Goal: Task Accomplishment & Management: Use online tool/utility

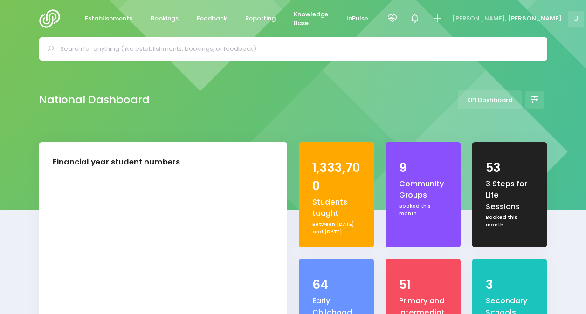
select select "5"
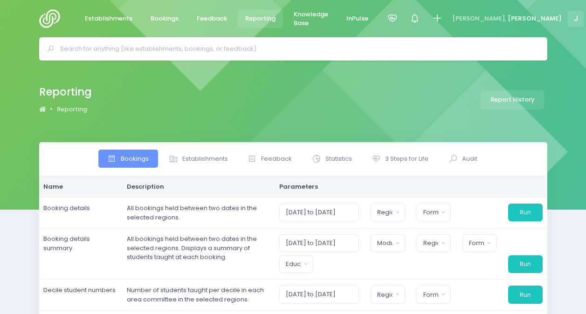
select select
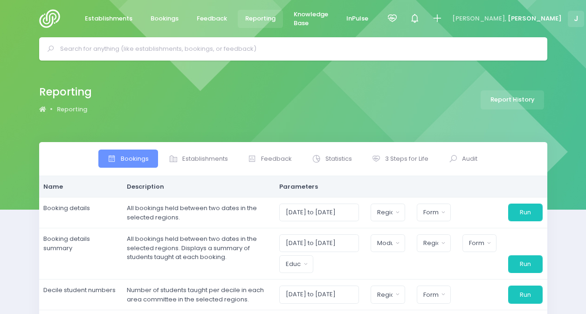
select select
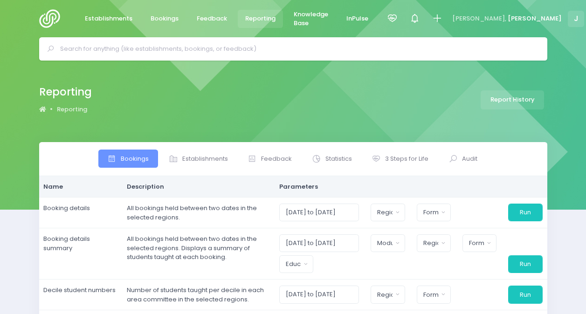
select select
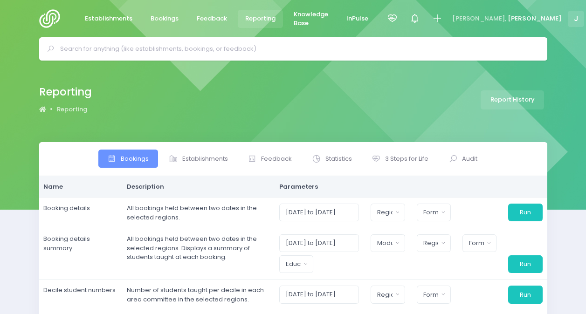
select select
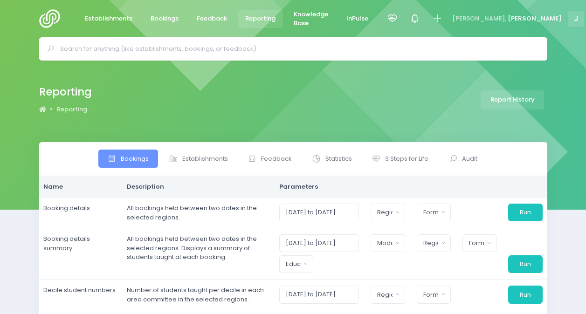
select select
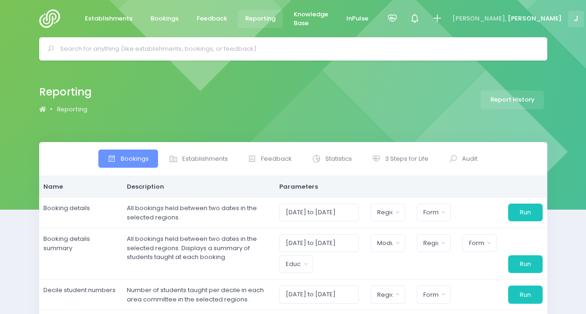
select select
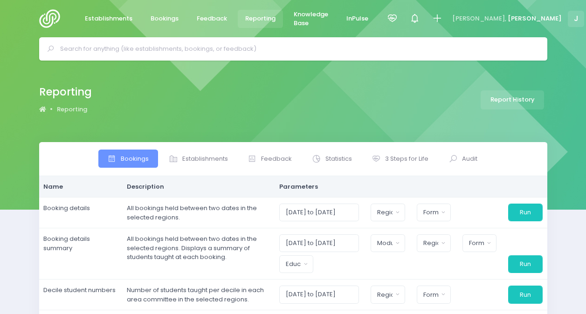
select select
click at [201, 160] on span "Establishments" at bounding box center [205, 158] width 46 height 9
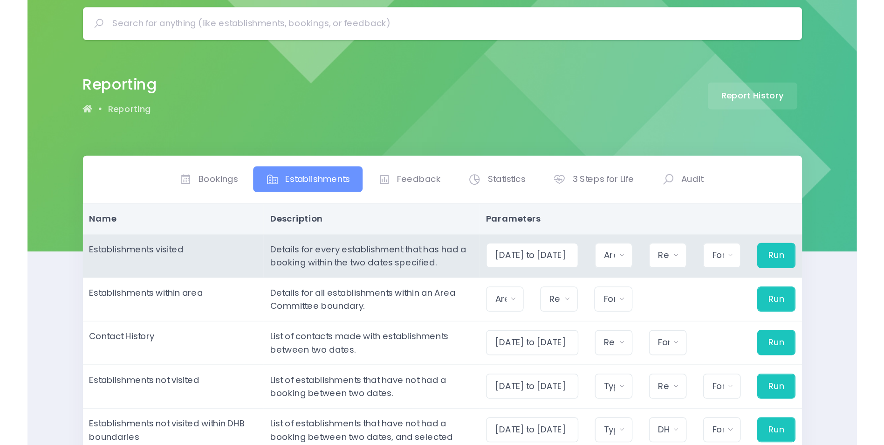
scroll to position [47, 0]
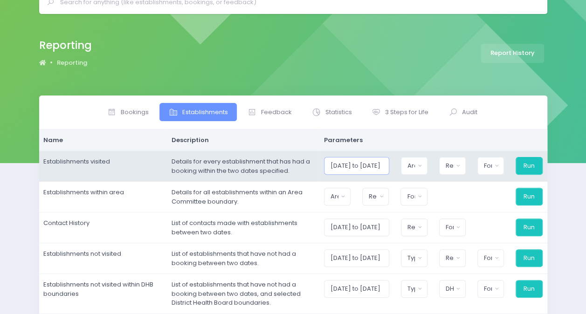
click at [349, 168] on input "01/09/2025 to 30/09/2025" at bounding box center [356, 166] width 65 height 18
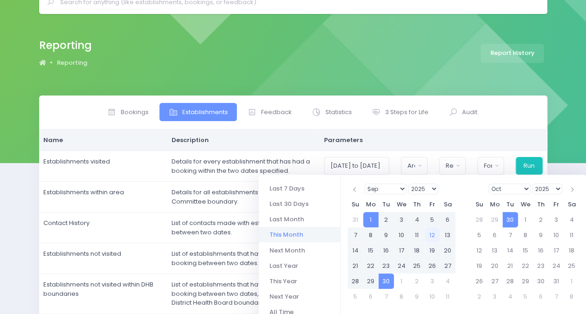
click at [420, 187] on select "1925 1926 1927 1928 1929 1930 1931 1932 1933 1934 1935 1936 1937 1938 1939 1940…" at bounding box center [423, 189] width 30 height 11
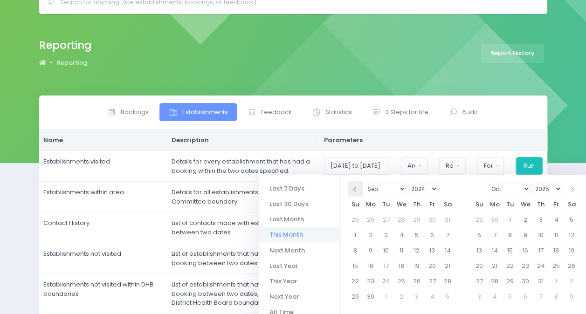
click at [357, 193] on th at bounding box center [355, 188] width 15 height 15
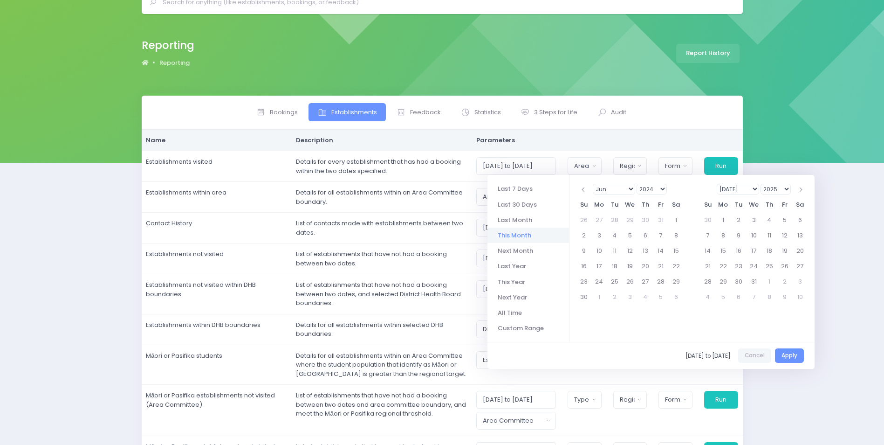
click at [585, 188] on select "2025 2026 2027 2028 2029 2030 2031 2032 2033 2034 2035 2036 2037 2038 2039 2040…" at bounding box center [776, 189] width 30 height 11
click at [585, 189] on select "Jan Feb Mar Apr May Jun Jul Aug Sep Oct Nov Dec" at bounding box center [614, 189] width 42 height 11
click at [585, 189] on th at bounding box center [799, 189] width 15 height 15
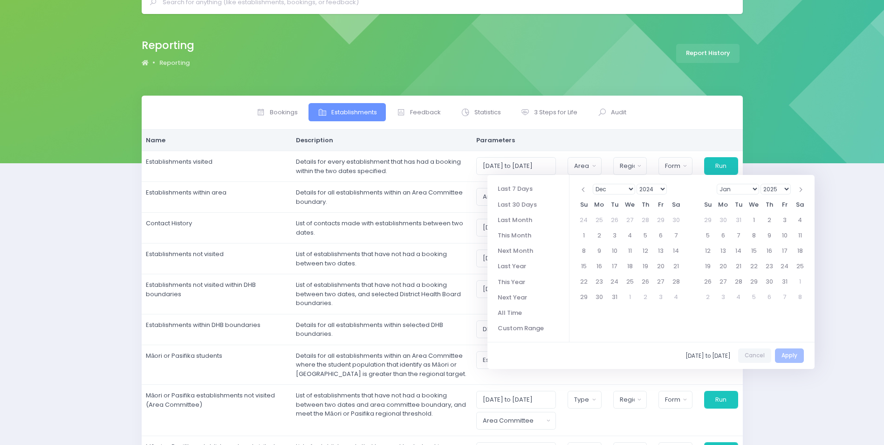
click at [585, 189] on th at bounding box center [799, 189] width 15 height 15
click at [585, 190] on th at bounding box center [799, 189] width 15 height 15
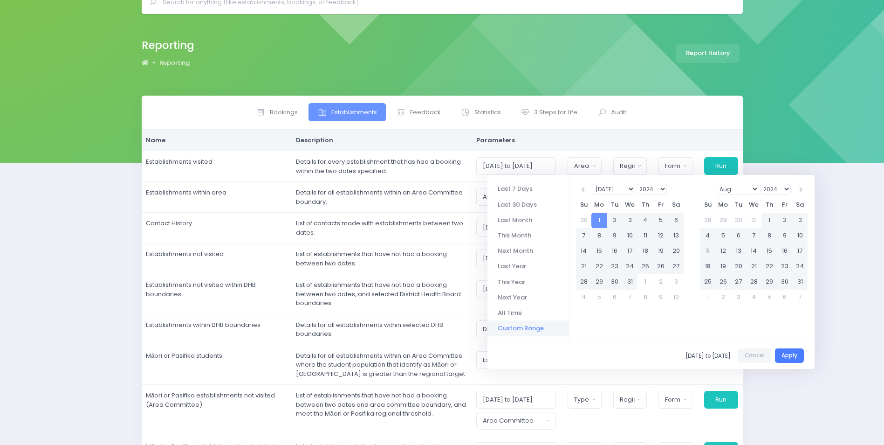
click at [585, 314] on button "Apply" at bounding box center [789, 355] width 29 height 14
type input "01/07/2024 to 30/06/2025"
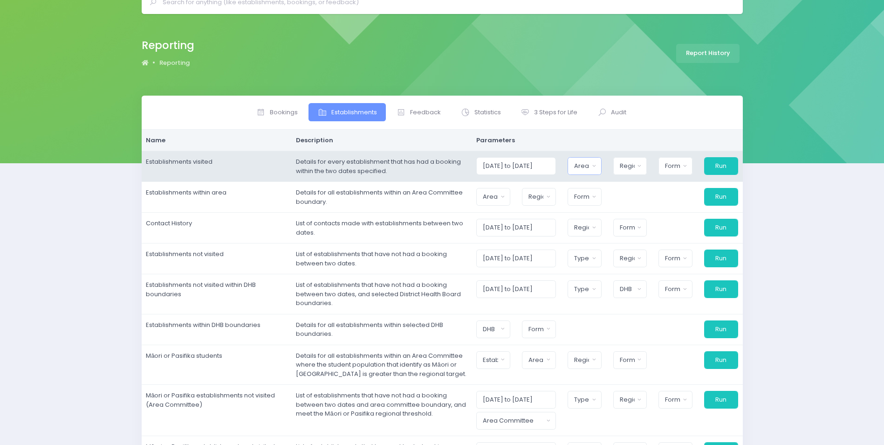
click at [585, 169] on div "Area Committee" at bounding box center [581, 165] width 15 height 9
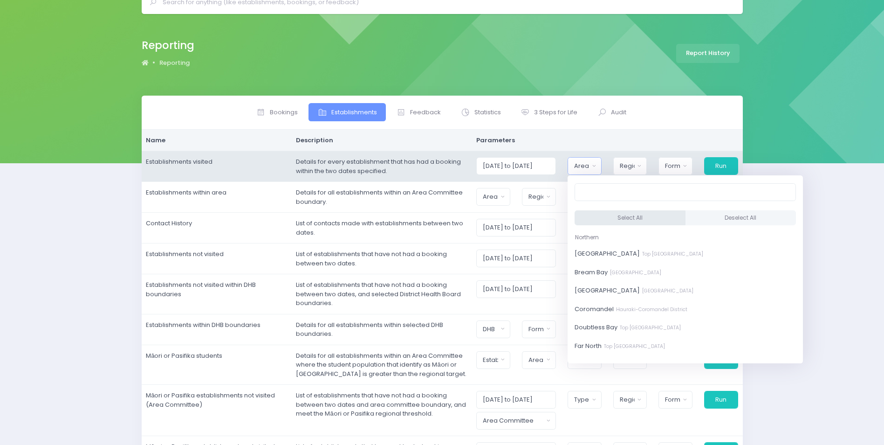
click at [585, 217] on button "Select All" at bounding box center [630, 217] width 111 height 15
select select "Bay of Islands"
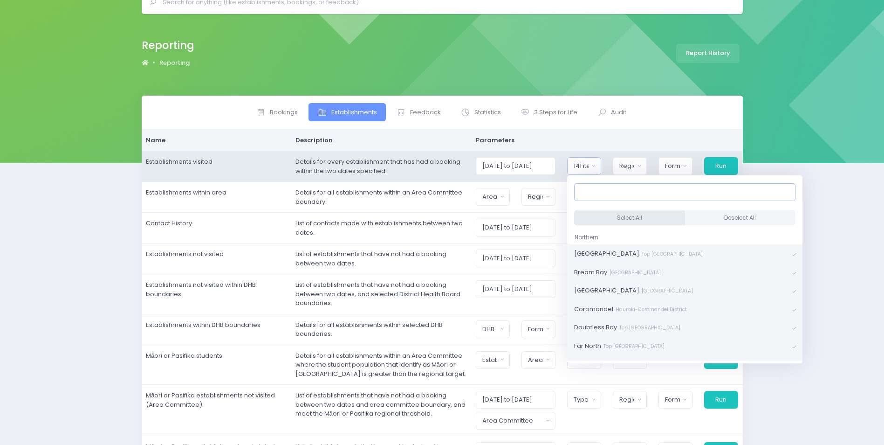
scroll to position [2, 0]
click at [585, 169] on div "Region" at bounding box center [626, 165] width 15 height 9
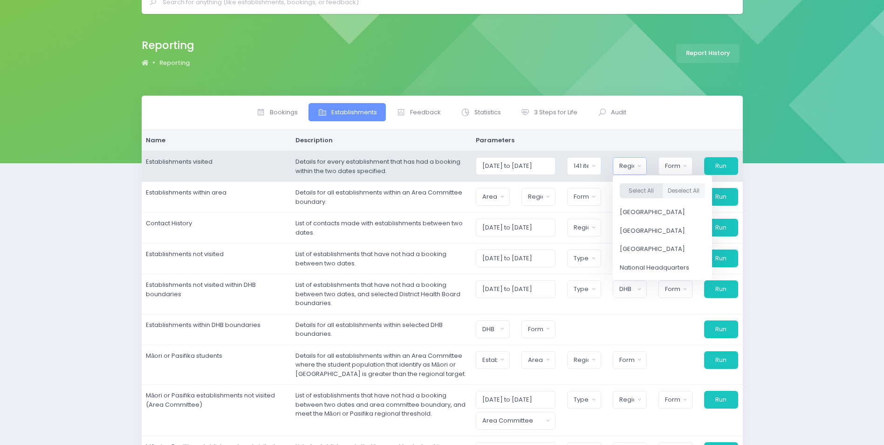
drag, startPoint x: 644, startPoint y: 193, endPoint x: 648, endPoint y: 189, distance: 5.9
click at [585, 192] on button "Select All" at bounding box center [641, 190] width 43 height 15
select select "Northern"
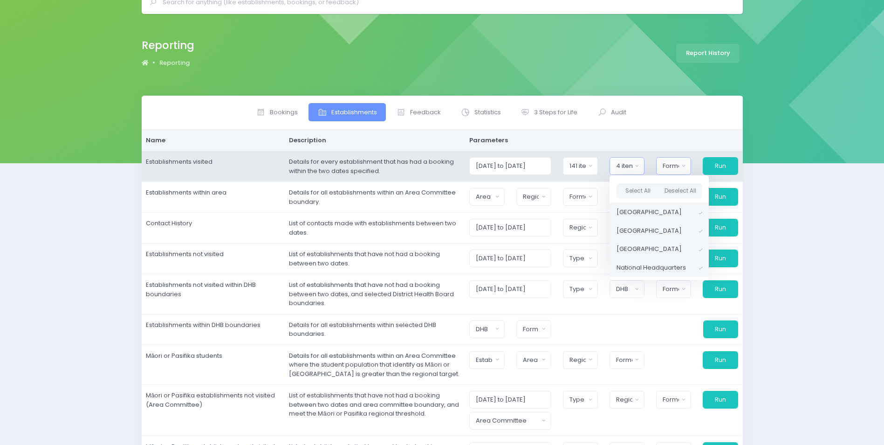
click at [585, 165] on div "Format" at bounding box center [671, 165] width 16 height 9
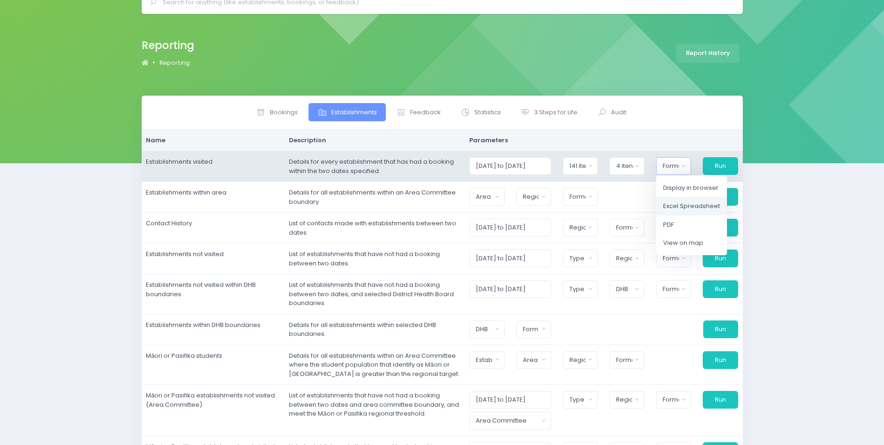
click at [585, 203] on span "Excel Spreadsheet" at bounding box center [691, 205] width 57 height 9
select select "excel"
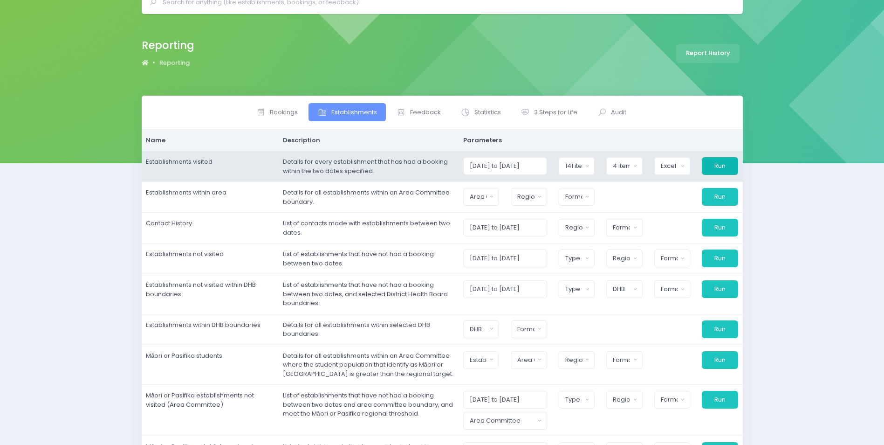
click at [585, 165] on button "Run" at bounding box center [720, 166] width 36 height 18
